Goal: Find contact information: Find contact information

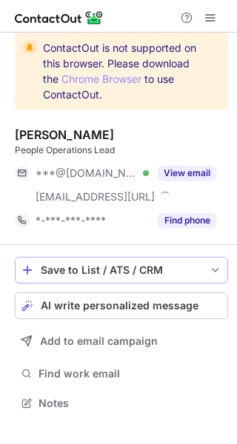
scroll to position [392, 237]
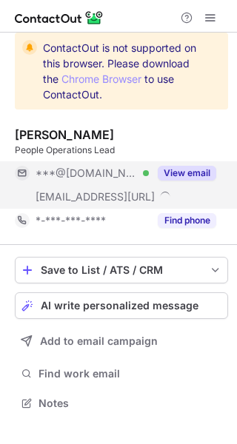
click at [197, 172] on button "View email" at bounding box center [186, 173] width 58 height 15
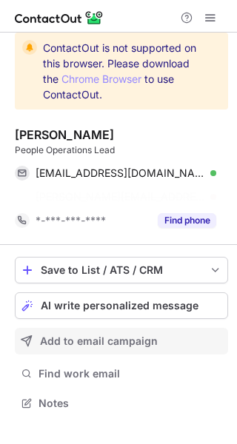
scroll to position [368, 237]
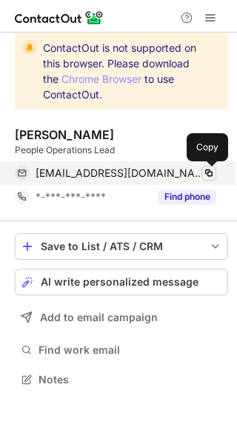
click at [210, 169] on span at bounding box center [209, 173] width 12 height 12
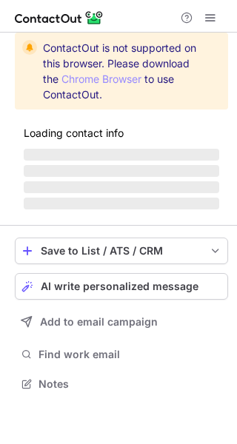
scroll to position [392, 237]
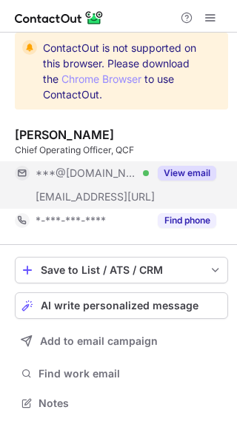
click at [201, 168] on button "View email" at bounding box center [186, 173] width 58 height 15
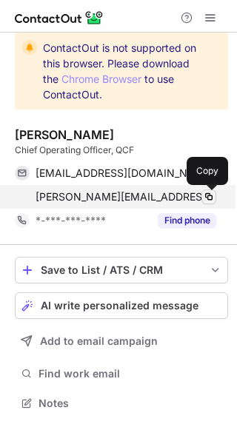
click at [212, 197] on span at bounding box center [209, 197] width 12 height 12
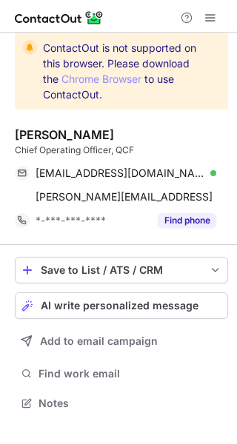
scroll to position [392, 237]
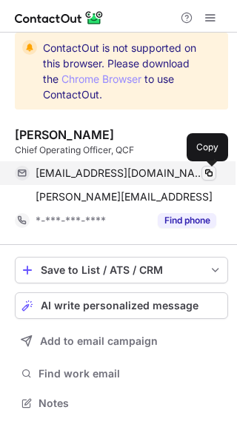
click at [208, 168] on span at bounding box center [209, 173] width 12 height 12
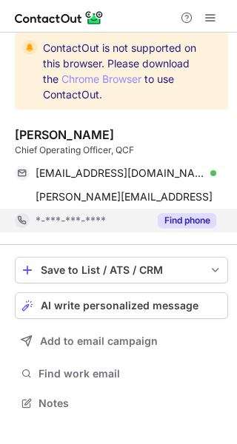
scroll to position [392, 237]
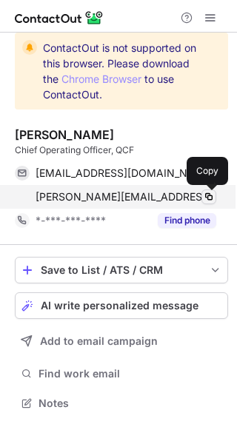
click at [208, 194] on span at bounding box center [209, 197] width 12 height 12
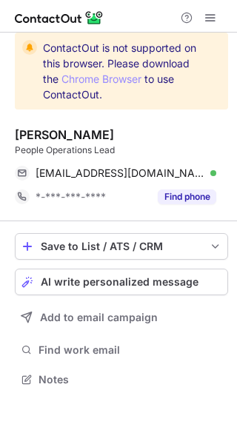
scroll to position [368, 237]
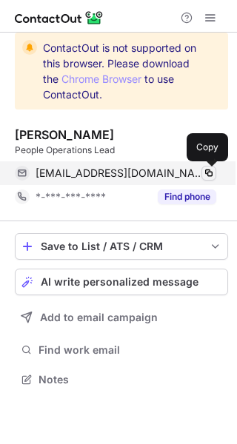
click at [208, 169] on span at bounding box center [209, 173] width 12 height 12
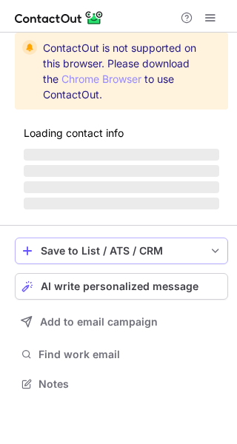
scroll to position [405, 237]
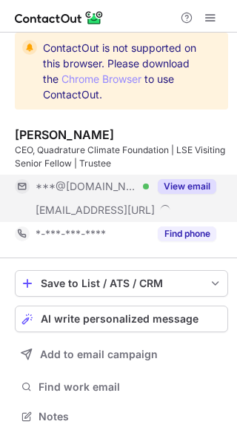
click at [193, 185] on button "View email" at bounding box center [186, 186] width 58 height 15
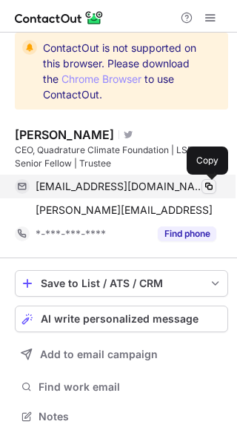
click at [211, 184] on span at bounding box center [209, 186] width 12 height 12
